Goal: Book appointment/travel/reservation

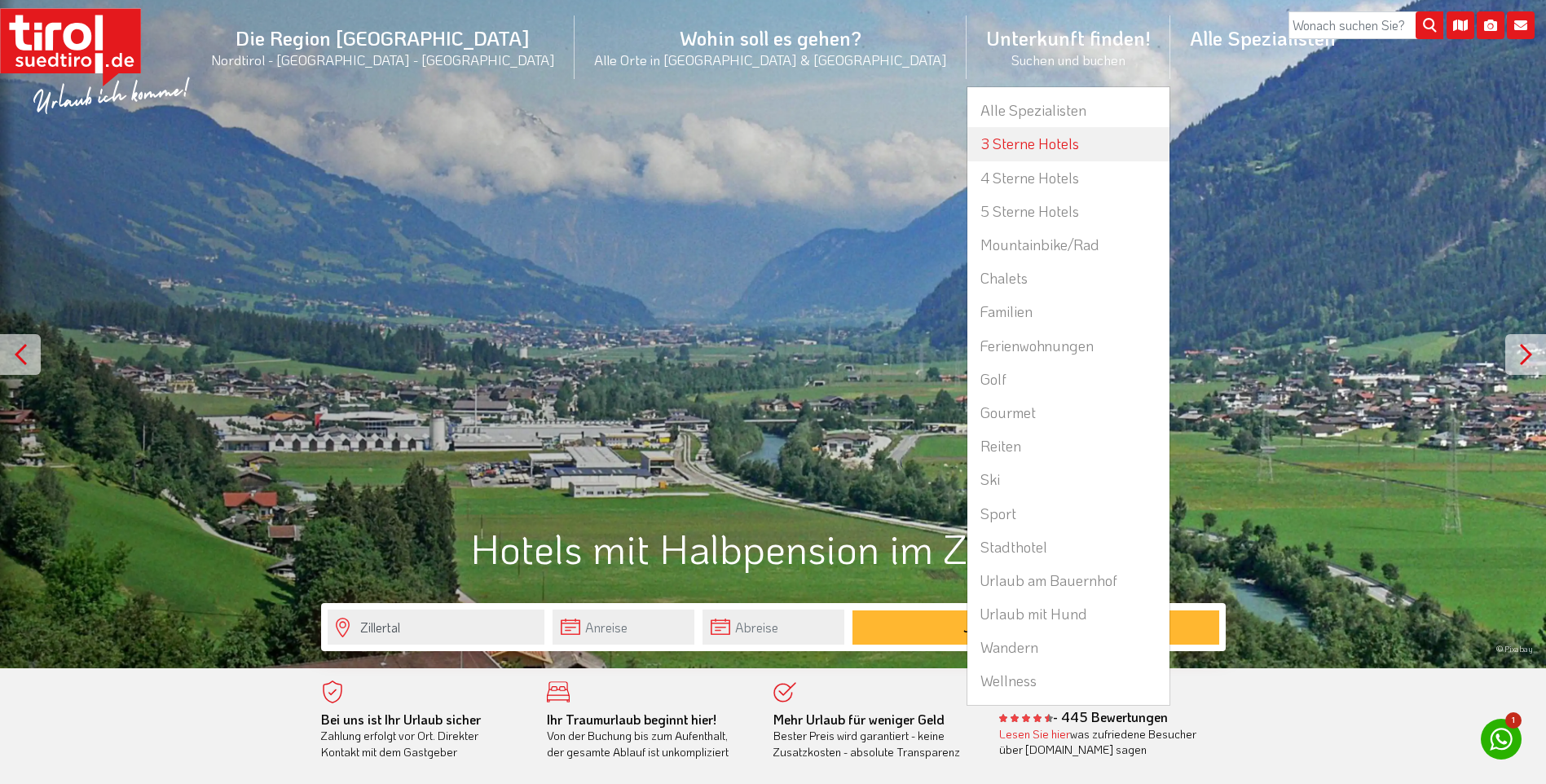
click at [967, 144] on link "3 Sterne Hotels" at bounding box center [1068, 144] width 202 height 33
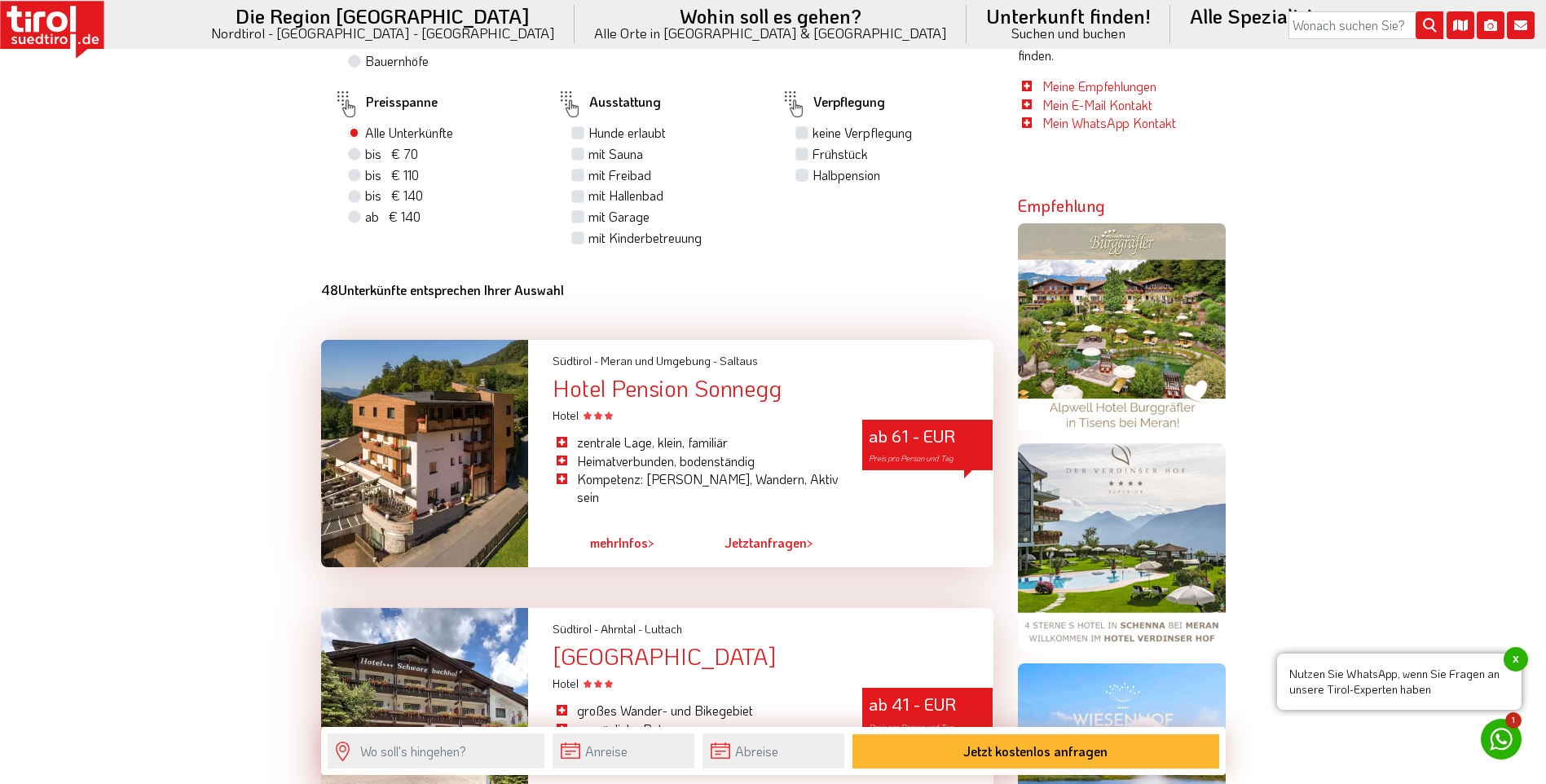
scroll to position [651, 0]
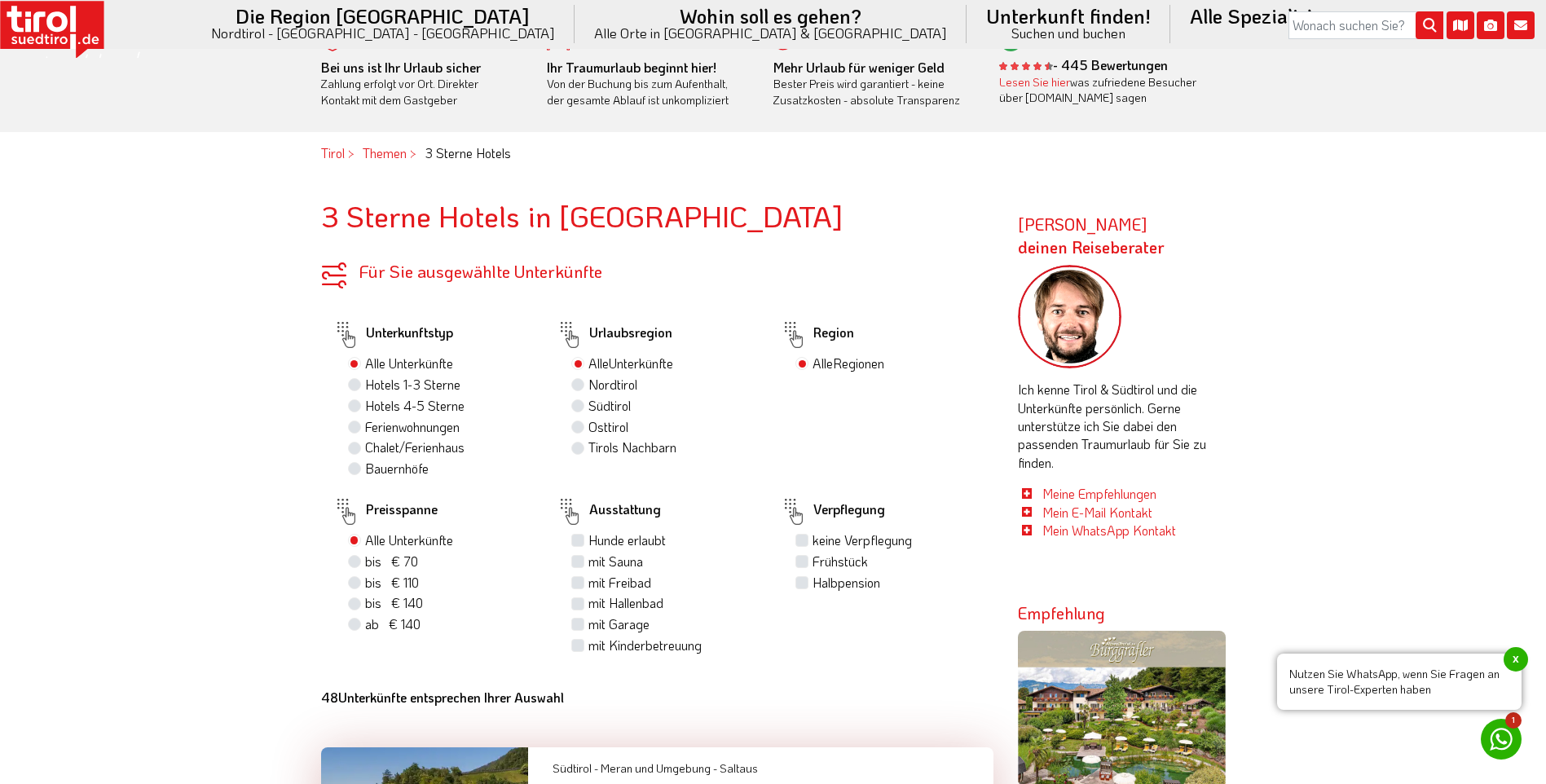
click at [365, 387] on label "Hotels 1-3 Sterne" at bounding box center [413, 384] width 95 height 18
click at [354, 387] on input "Hotels 1-3 Sterne" at bounding box center [356, 384] width 10 height 10
radio input "true"
click at [807, 589] on div "Halbpension" at bounding box center [888, 583] width 185 height 21
click at [813, 582] on label "Halbpension" at bounding box center [847, 582] width 68 height 18
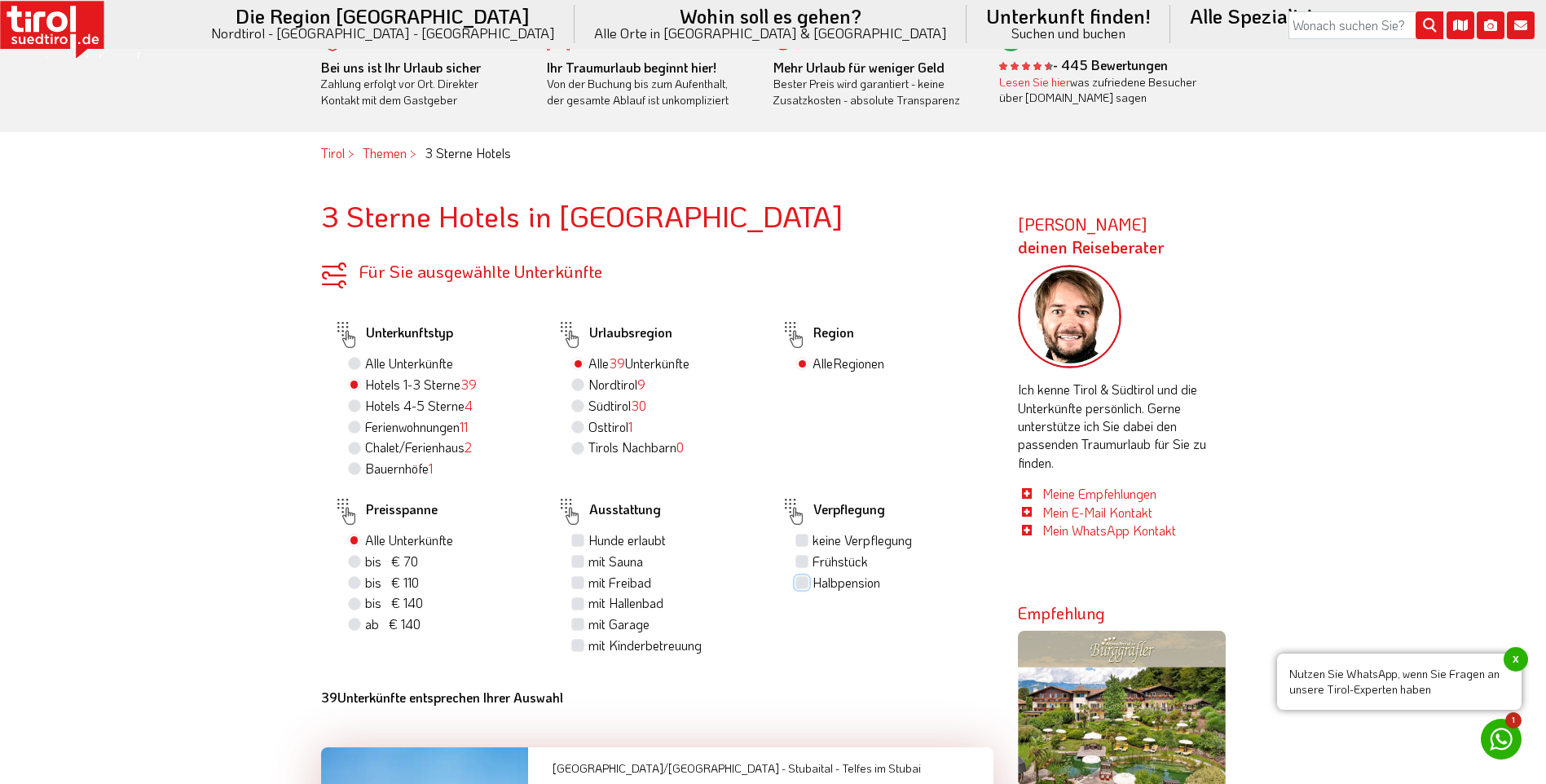
click at [801, 582] on input "Halbpension" at bounding box center [804, 582] width 10 height 10
checkbox input "true"
click at [588, 586] on label "mit Freibad" at bounding box center [620, 582] width 63 height 18
click at [578, 586] on input "mit Freibad" at bounding box center [580, 582] width 10 height 10
checkbox input "true"
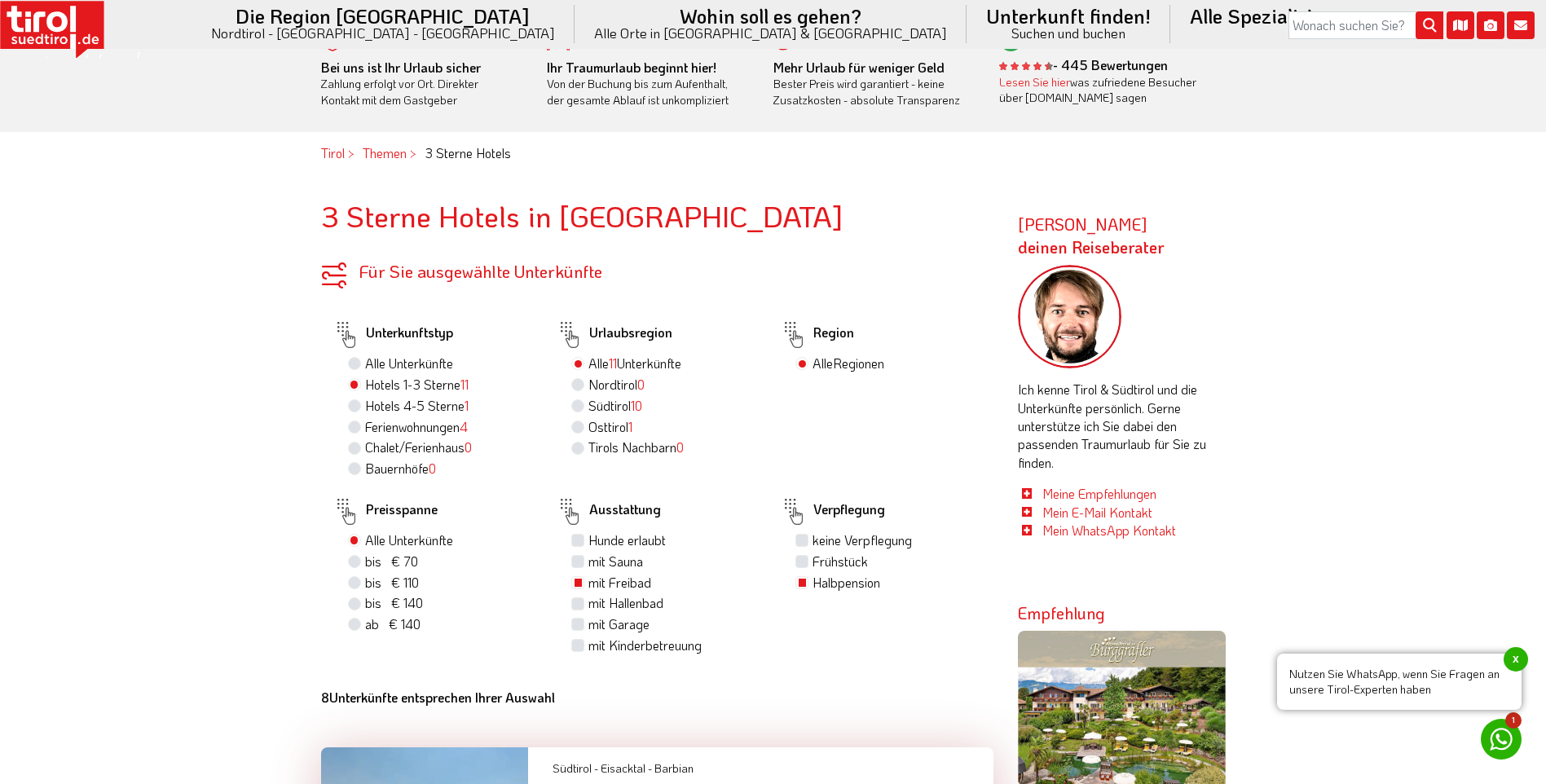
click at [588, 621] on label "mit Garage" at bounding box center [619, 623] width 61 height 18
click at [581, 621] on input "mit Garage" at bounding box center [580, 623] width 10 height 10
checkbox input "true"
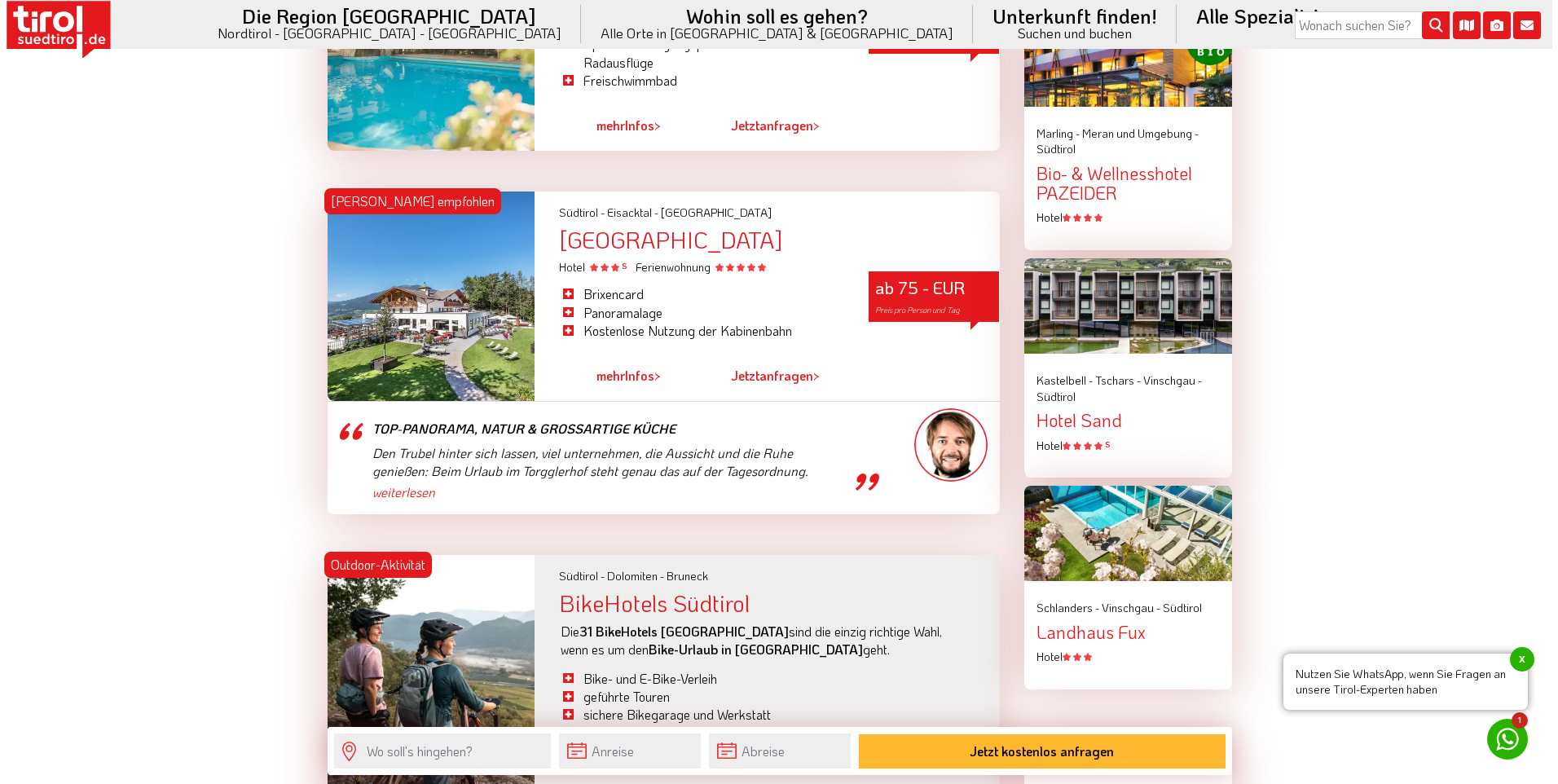
scroll to position [1874, 0]
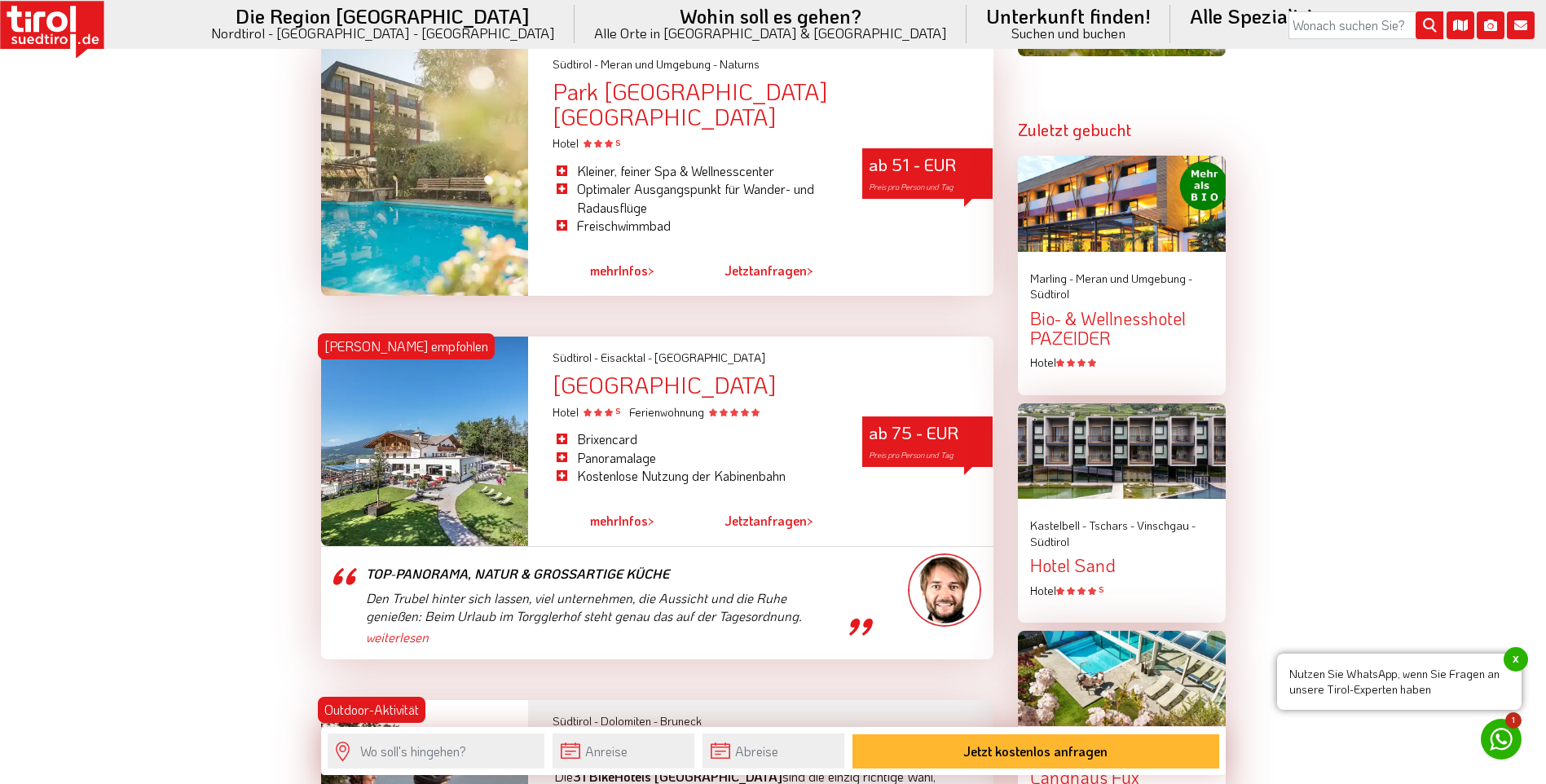
click at [779, 502] on link "Jetzt anfragen >" at bounding box center [769, 521] width 89 height 37
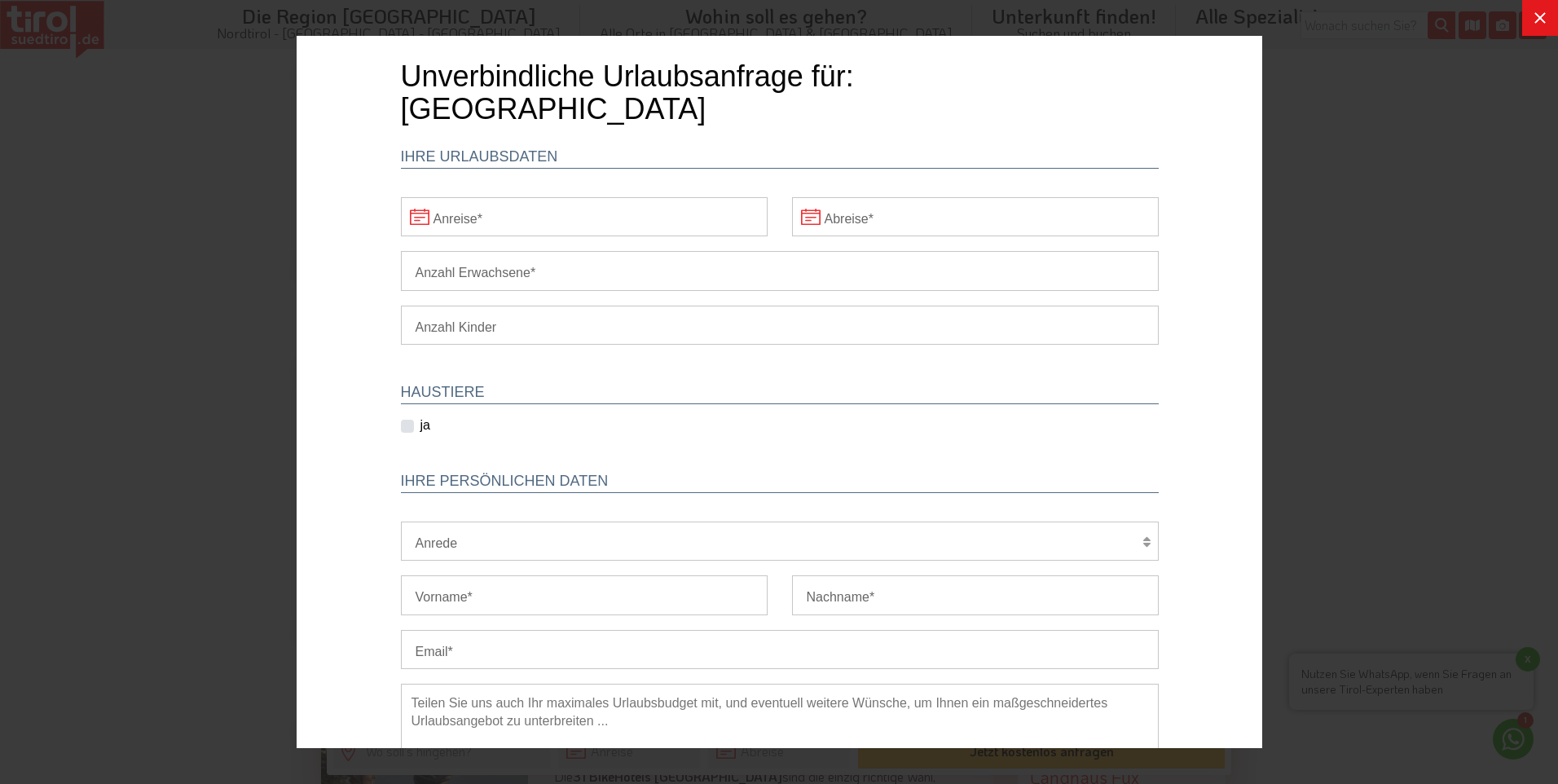
scroll to position [0, 0]
